Goal: Transaction & Acquisition: Purchase product/service

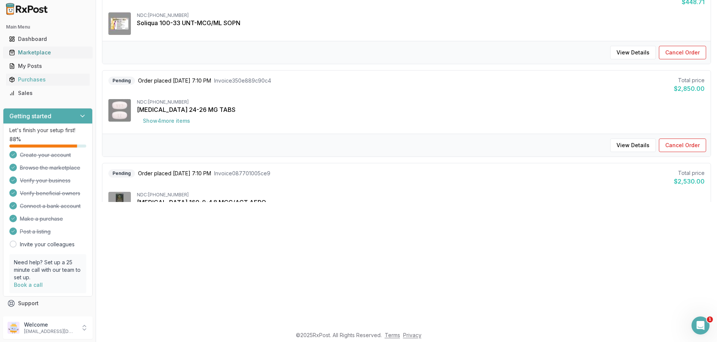
click at [41, 51] on div "Marketplace" at bounding box center [48, 53] width 78 height 8
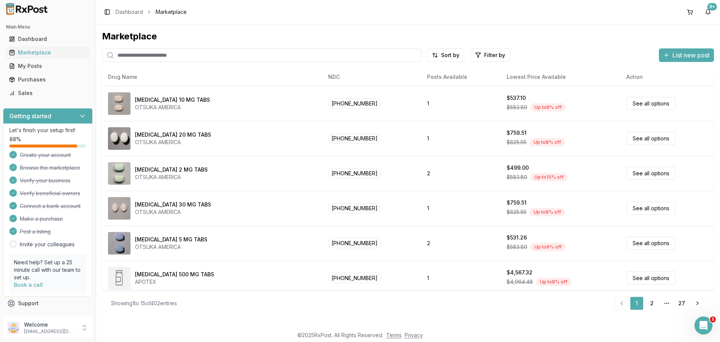
click at [160, 54] on input "search" at bounding box center [261, 55] width 319 height 14
paste input "**********"
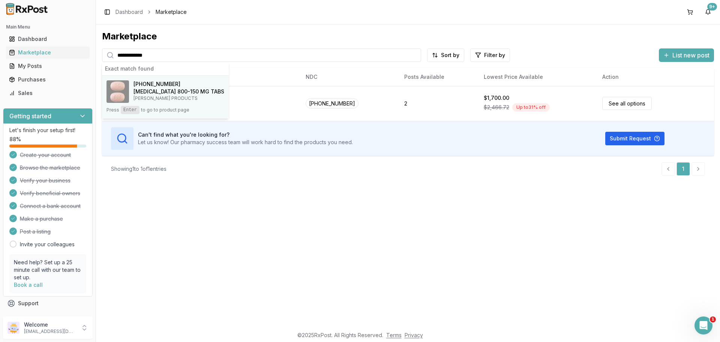
type input "**********"
click at [160, 88] on h4 "[MEDICAL_DATA] 800-150 MG TABS" at bounding box center [179, 92] width 91 height 8
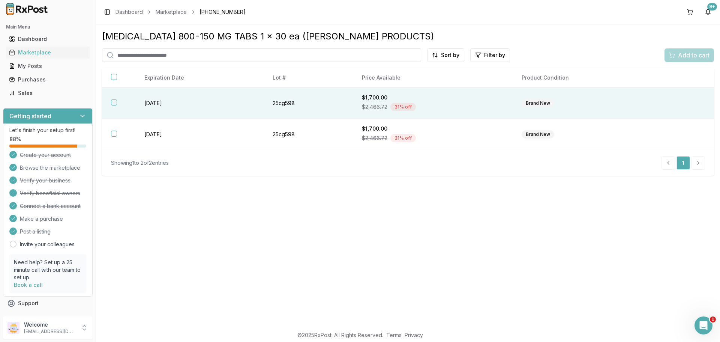
click at [114, 105] on button "button" at bounding box center [114, 102] width 6 height 6
click at [683, 56] on span "Add to cart" at bounding box center [694, 55] width 32 height 9
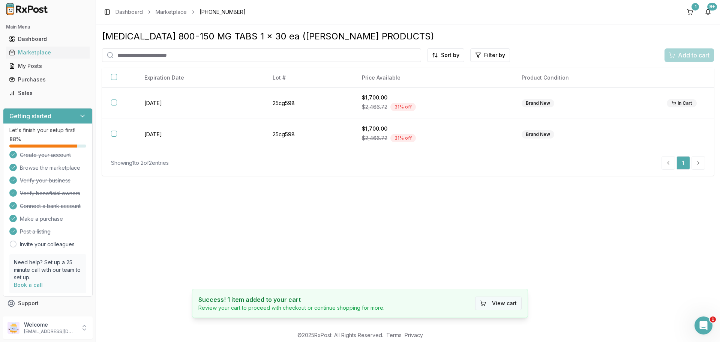
click at [501, 307] on button "View cart" at bounding box center [498, 303] width 47 height 14
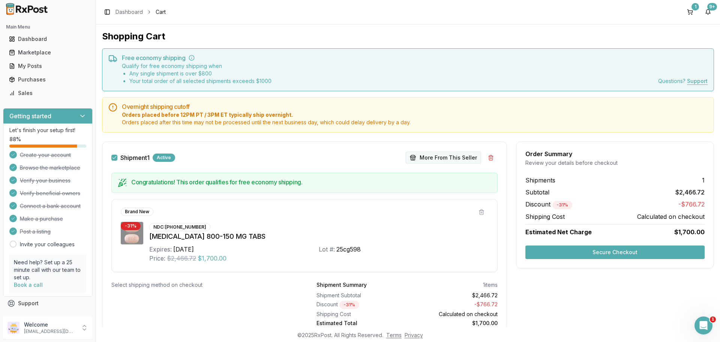
click at [449, 155] on button "More From This Seller" at bounding box center [443, 158] width 75 height 12
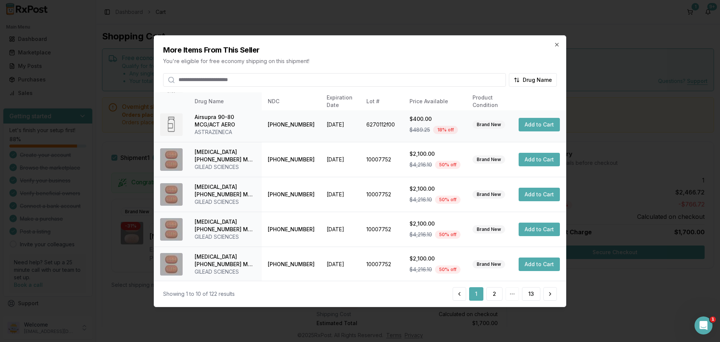
scroll to position [179, 0]
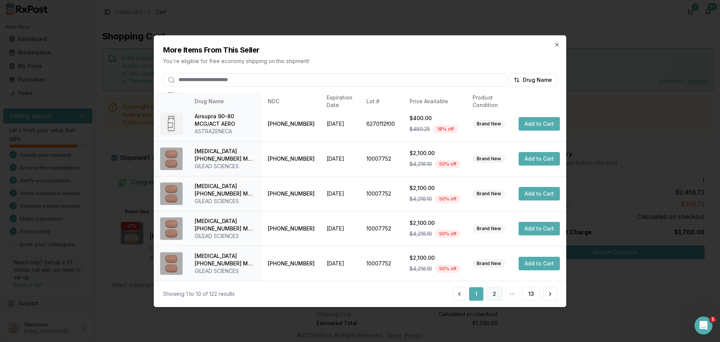
click at [496, 293] on button "2" at bounding box center [495, 294] width 16 height 14
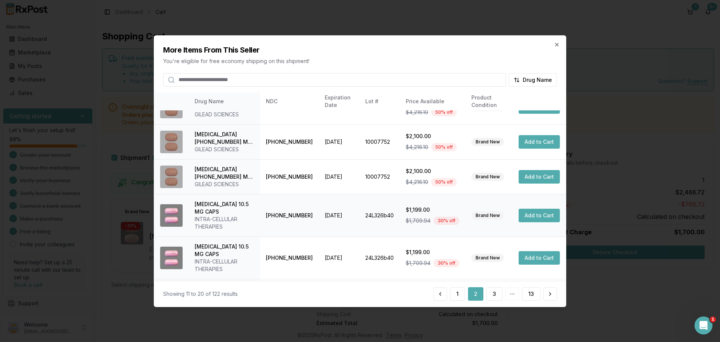
scroll to position [201, 0]
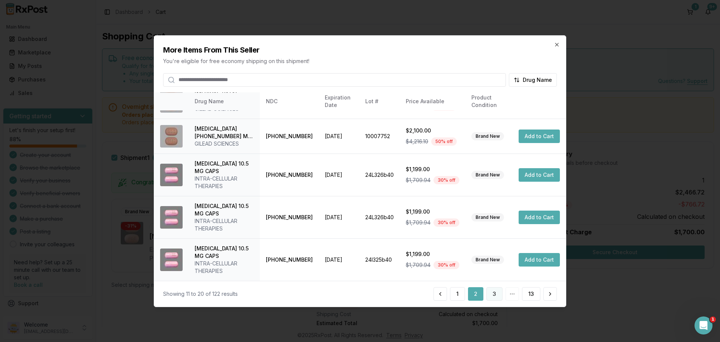
click at [497, 292] on button "3" at bounding box center [495, 294] width 16 height 14
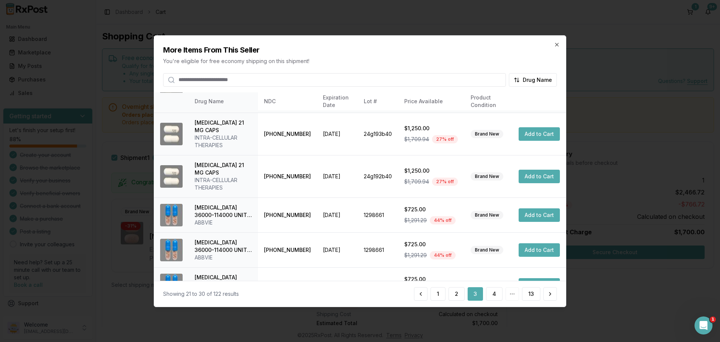
scroll to position [194, 0]
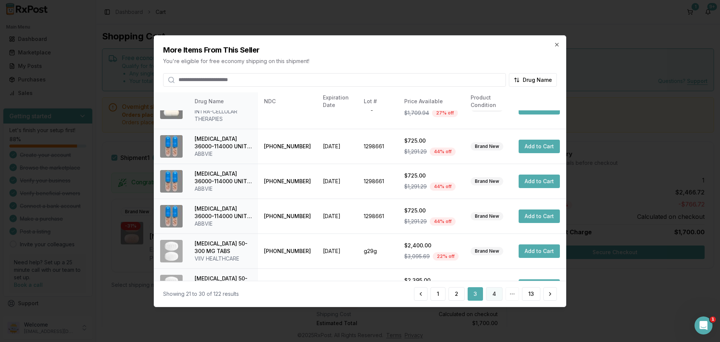
click at [492, 293] on button "4" at bounding box center [494, 294] width 17 height 14
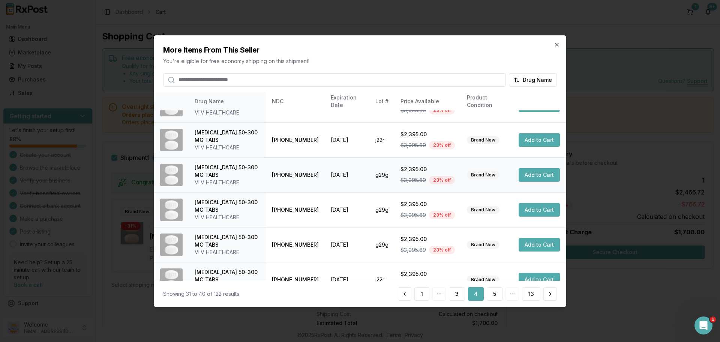
scroll to position [179, 0]
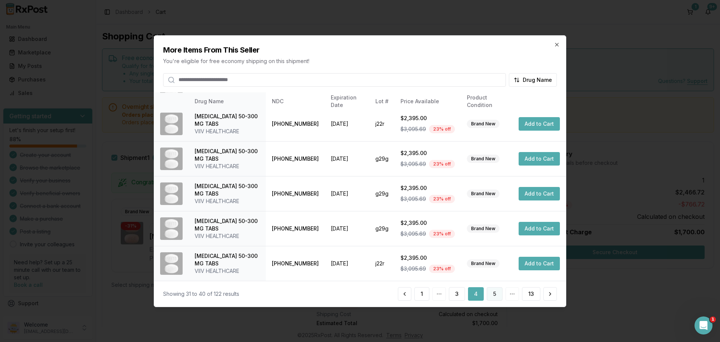
click at [494, 294] on button "5" at bounding box center [495, 294] width 16 height 14
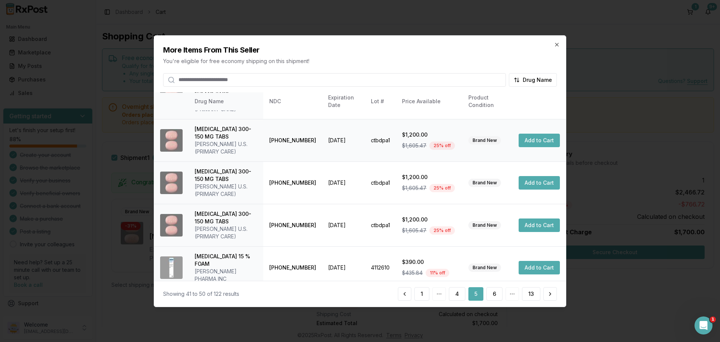
scroll to position [231, 0]
click at [502, 297] on button "6" at bounding box center [495, 294] width 16 height 14
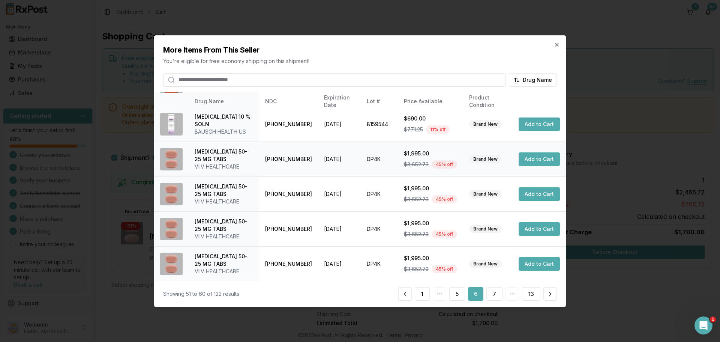
scroll to position [186, 0]
drag, startPoint x: 325, startPoint y: 40, endPoint x: 412, endPoint y: 60, distance: 89.4
click at [414, 62] on div "More Items From This Seller You're eligible for free economy shipping on this s…" at bounding box center [360, 60] width 412 height 51
click at [398, 48] on h2 "More Items From This Seller" at bounding box center [360, 49] width 394 height 11
click at [492, 296] on button "7" at bounding box center [495, 294] width 16 height 14
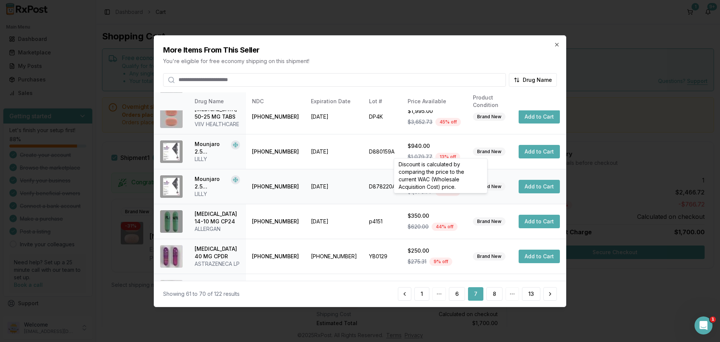
scroll to position [129, 0]
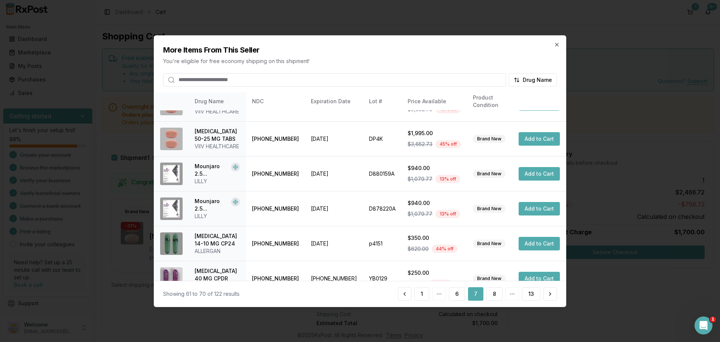
click at [556, 48] on h2 "More Items From This Seller" at bounding box center [360, 49] width 394 height 11
click at [555, 47] on icon "button" at bounding box center [557, 44] width 6 height 6
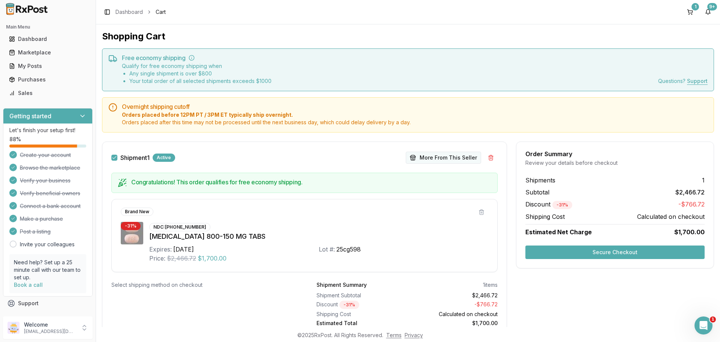
click at [448, 160] on button "More From This Seller" at bounding box center [443, 158] width 75 height 12
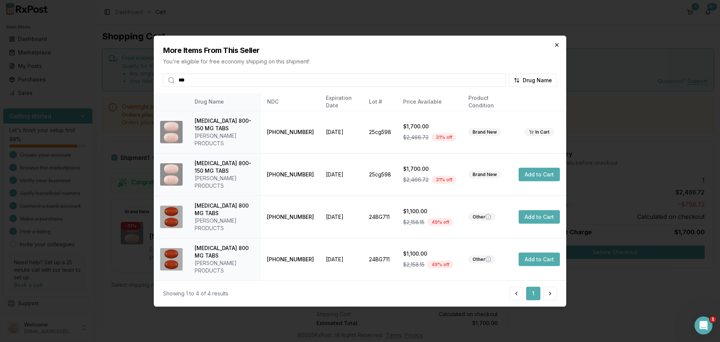
type input "***"
click at [557, 48] on icon "button" at bounding box center [557, 45] width 6 height 6
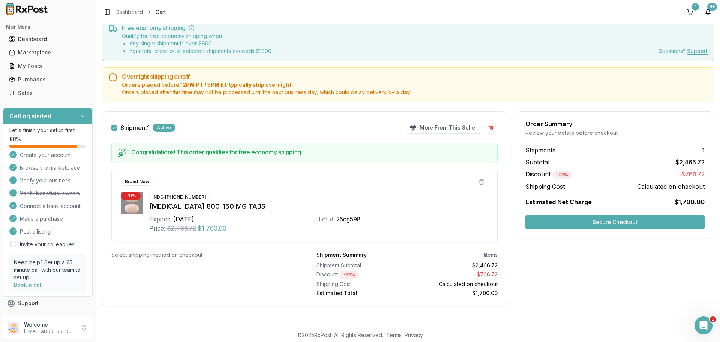
scroll to position [30, 0]
click at [620, 221] on button "Secure Checkout" at bounding box center [615, 222] width 179 height 14
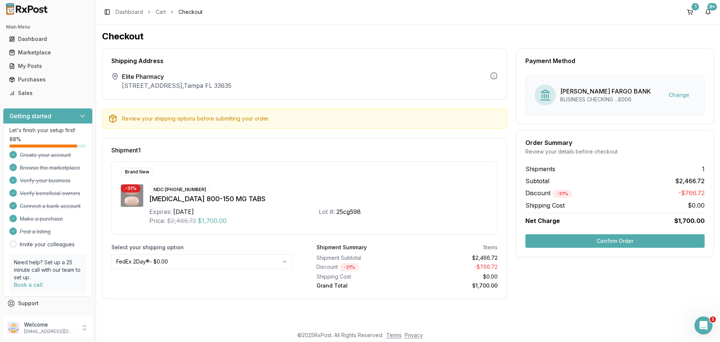
click at [615, 239] on button "Confirm Order" at bounding box center [615, 241] width 179 height 14
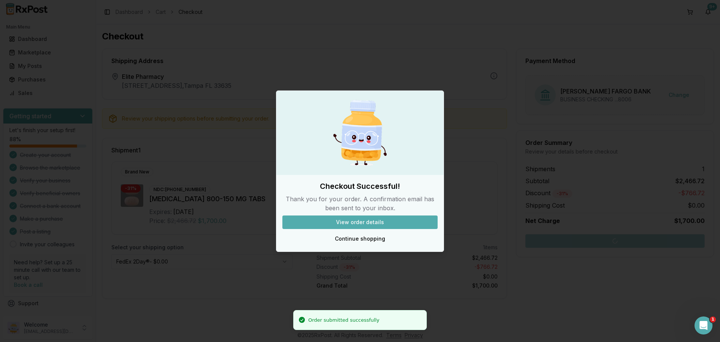
click at [380, 223] on button "View order details" at bounding box center [360, 222] width 155 height 14
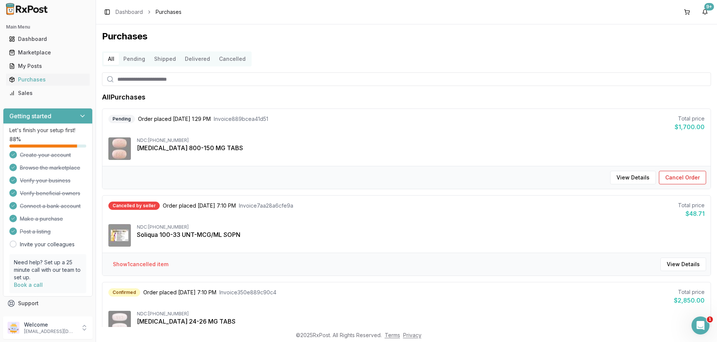
click at [113, 239] on img at bounding box center [119, 235] width 23 height 23
drag, startPoint x: 150, startPoint y: 226, endPoint x: 188, endPoint y: 224, distance: 37.6
click at [188, 224] on div "NDC: [PHONE_NUMBER]" at bounding box center [421, 227] width 568 height 6
click at [186, 224] on div "NDC: [PHONE_NUMBER]" at bounding box center [421, 227] width 568 height 6
drag, startPoint x: 186, startPoint y: 227, endPoint x: 151, endPoint y: 226, distance: 34.5
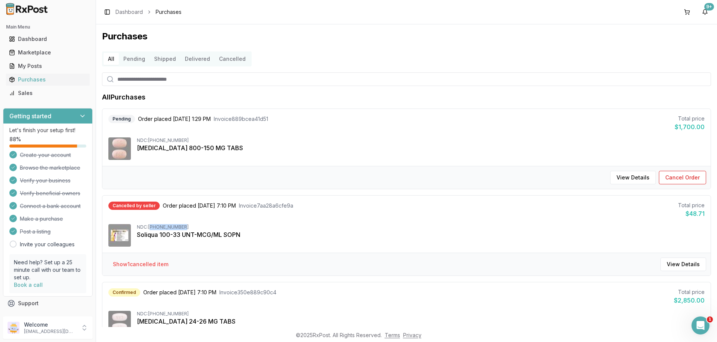
click at [151, 226] on div "NDC: [PHONE_NUMBER]" at bounding box center [421, 227] width 568 height 6
click at [149, 226] on div "NDC: [PHONE_NUMBER]" at bounding box center [421, 227] width 568 height 6
drag, startPoint x: 149, startPoint y: 226, endPoint x: 190, endPoint y: 225, distance: 40.9
click at [190, 225] on div "NDC: [PHONE_NUMBER]" at bounding box center [421, 227] width 568 height 6
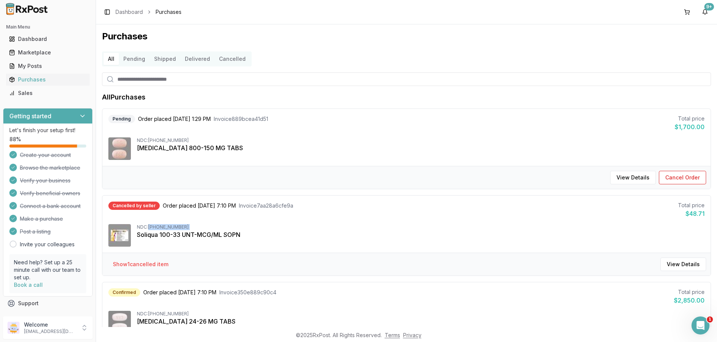
copy div "[PHONE_NUMBER]"
click at [44, 48] on link "Marketplace" at bounding box center [48, 53] width 84 height 14
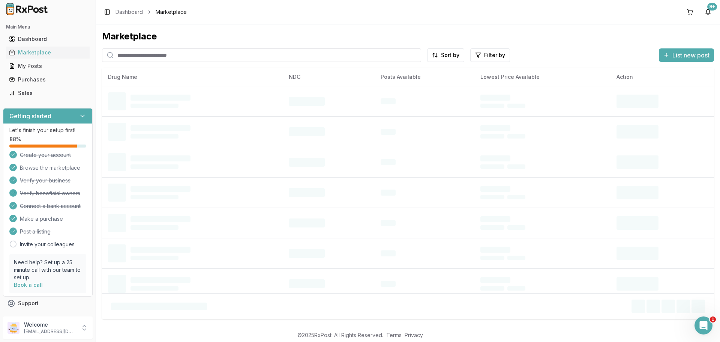
click at [171, 56] on input "search" at bounding box center [261, 55] width 319 height 14
paste input "**********"
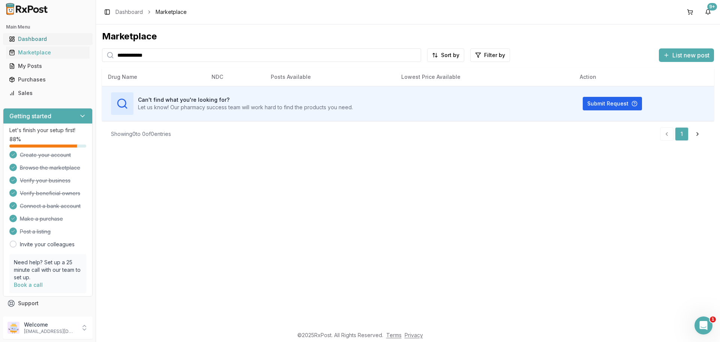
type input "**********"
click at [36, 37] on div "Dashboard" at bounding box center [48, 39] width 78 height 8
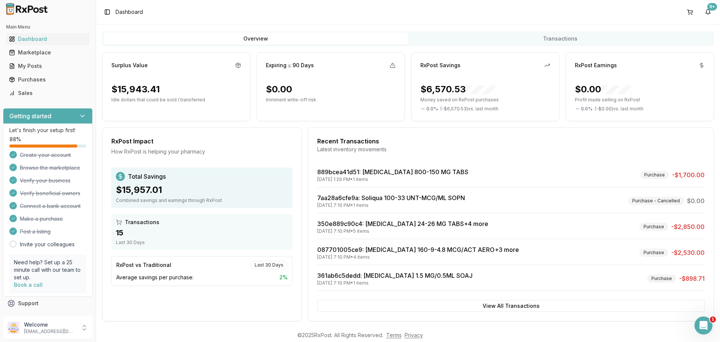
scroll to position [48, 0]
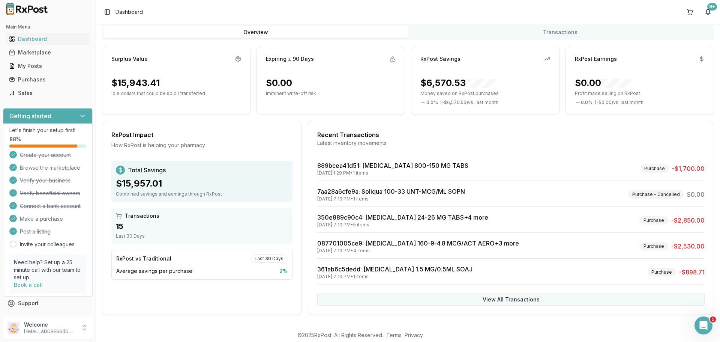
click at [511, 299] on button "View All Transactions" at bounding box center [511, 299] width 388 height 12
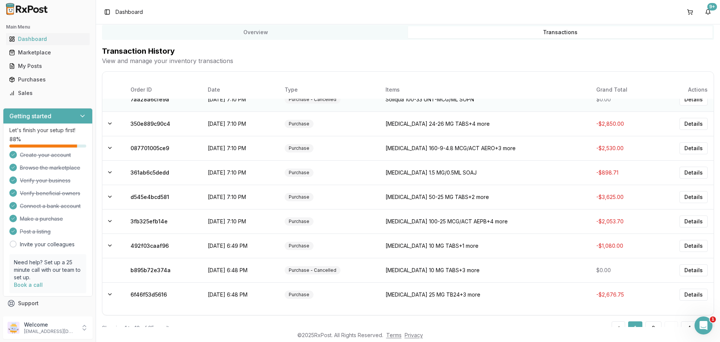
scroll to position [37, 0]
click at [459, 192] on td "[MEDICAL_DATA] 50-25 MG TABS +2 more" at bounding box center [485, 196] width 211 height 24
